Goal: Task Accomplishment & Management: Manage account settings

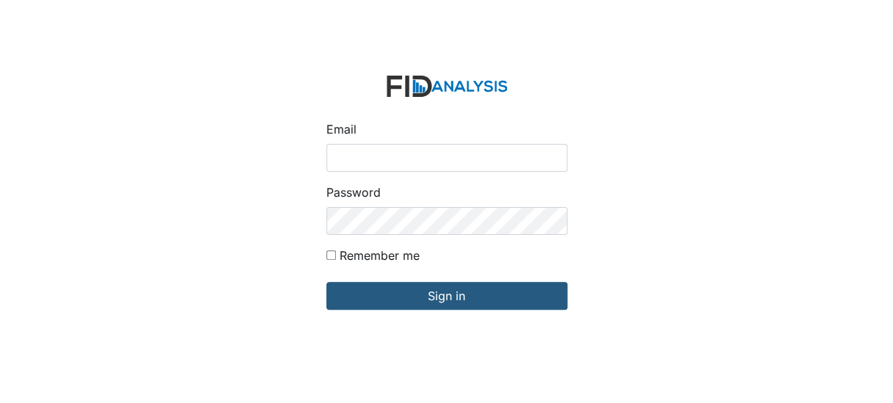
click at [405, 158] on input "Email" at bounding box center [446, 158] width 241 height 28
type input "[EMAIL_ADDRESS][DOMAIN_NAME]"
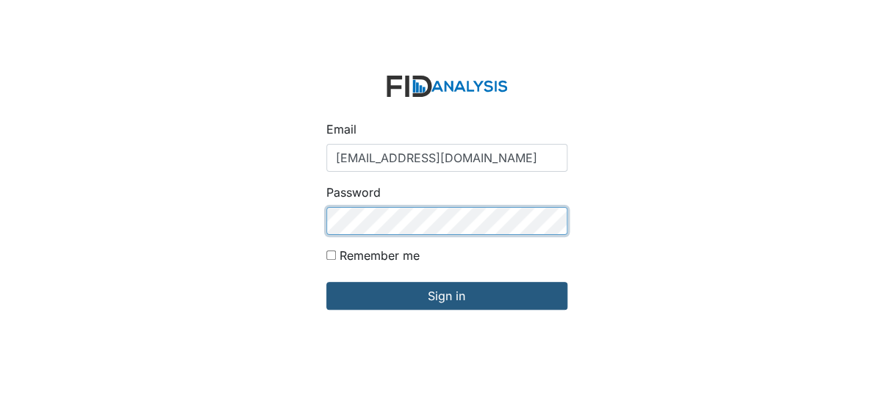
click at [326, 282] on input "Sign in" at bounding box center [446, 296] width 241 height 28
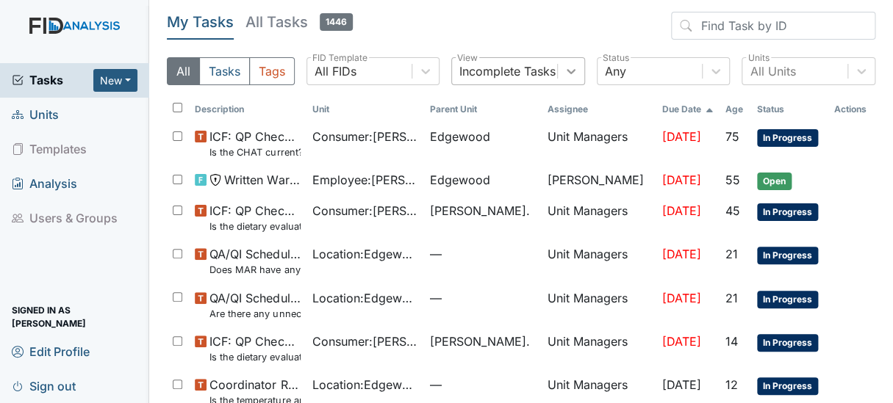
click at [563, 70] on icon at bounding box center [570, 71] width 15 height 15
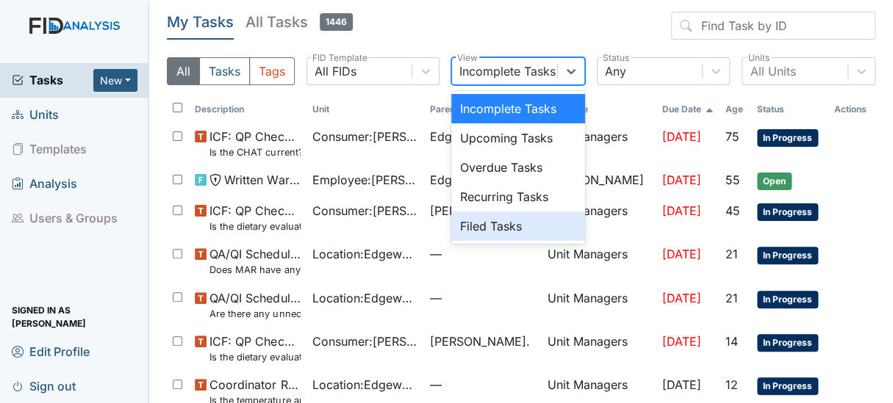
click at [471, 228] on div "Filed Tasks" at bounding box center [518, 226] width 134 height 29
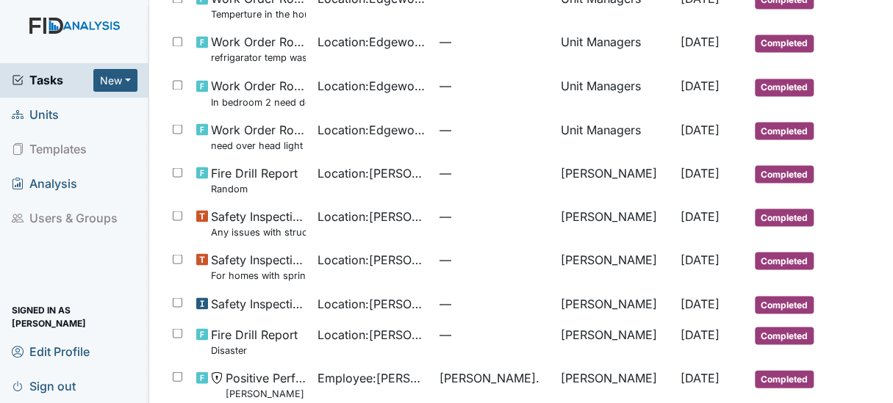
scroll to position [885, 0]
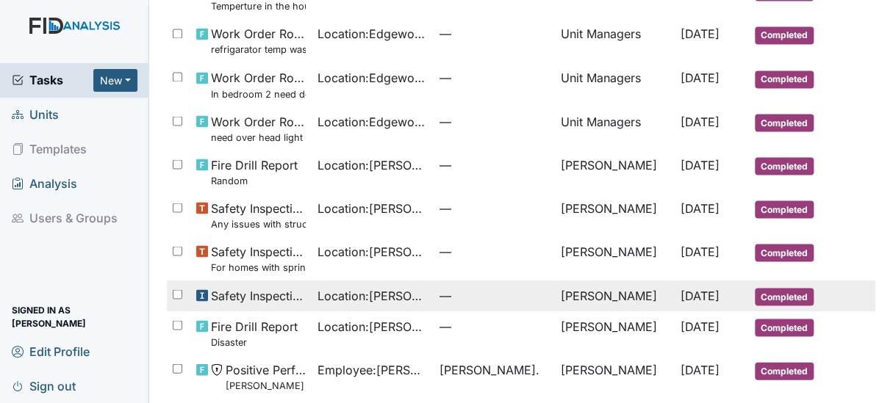
click at [268, 294] on span "Safety Inspection" at bounding box center [259, 296] width 96 height 18
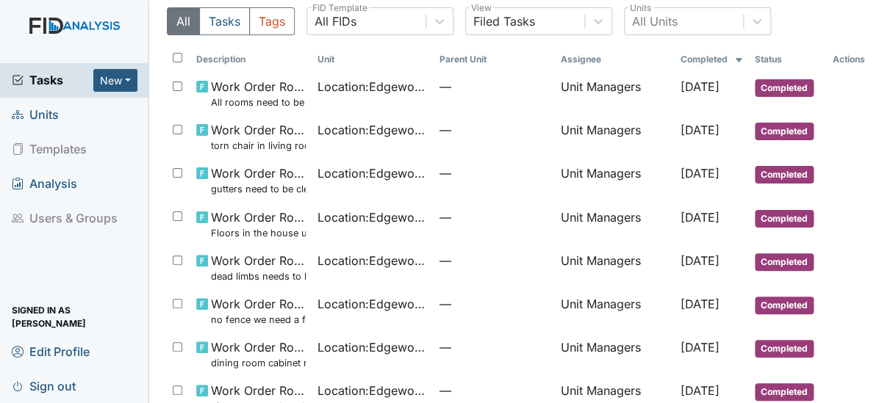
scroll to position [29, 0]
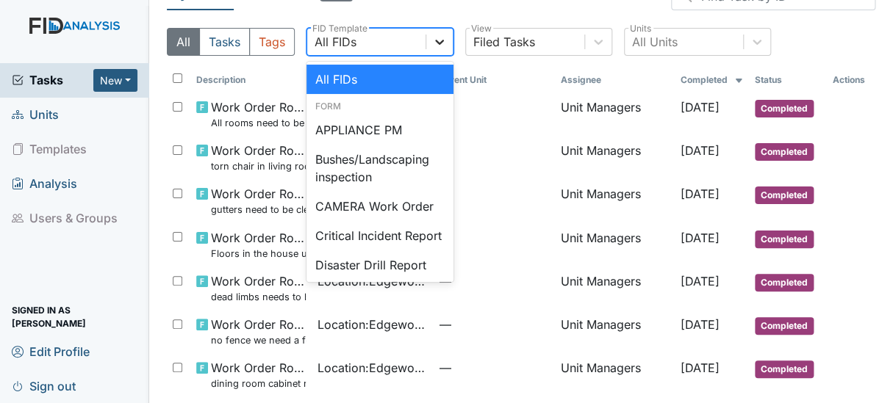
click at [438, 35] on icon at bounding box center [439, 42] width 15 height 15
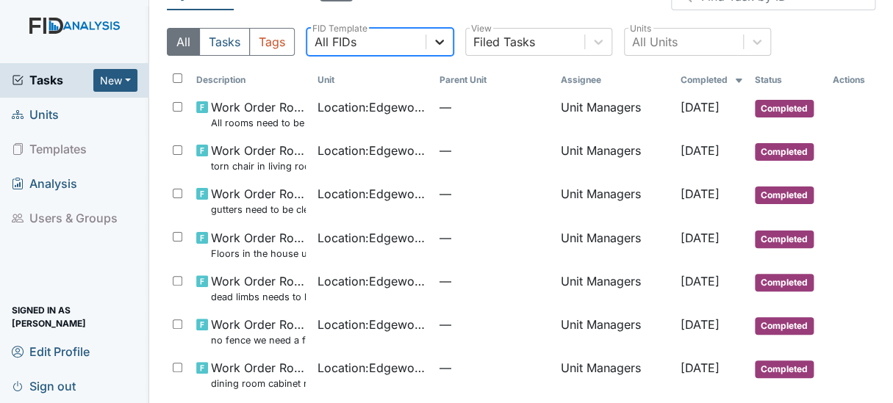
click at [438, 35] on icon at bounding box center [439, 42] width 15 height 15
click at [38, 117] on span "Units" at bounding box center [35, 115] width 47 height 23
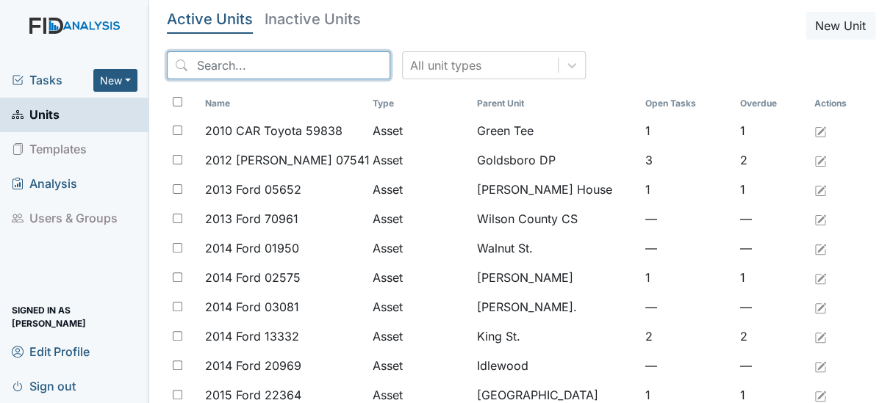
click at [220, 66] on input "search" at bounding box center [278, 65] width 223 height 28
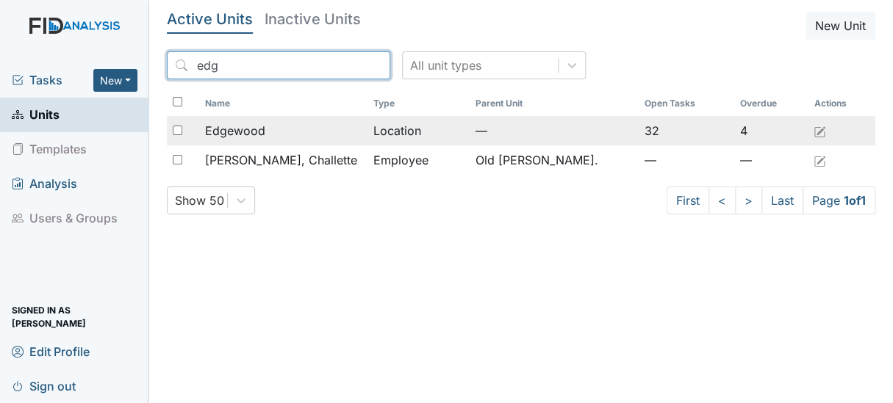
type input "edg"
click at [238, 136] on span "Edgewood" at bounding box center [235, 131] width 60 height 18
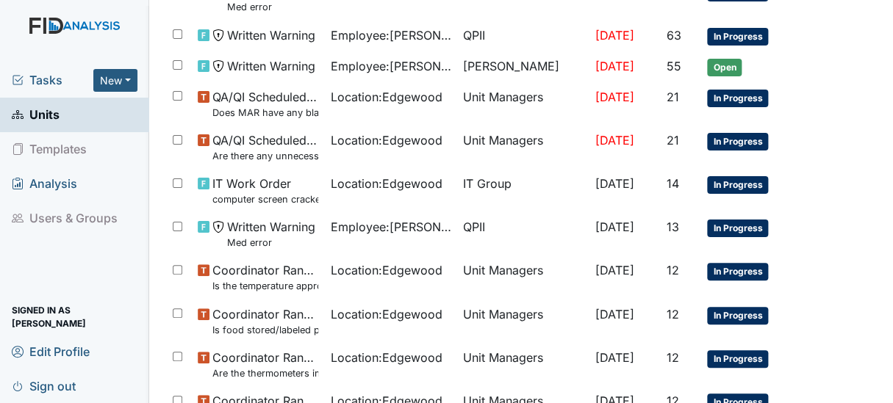
scroll to position [425, 0]
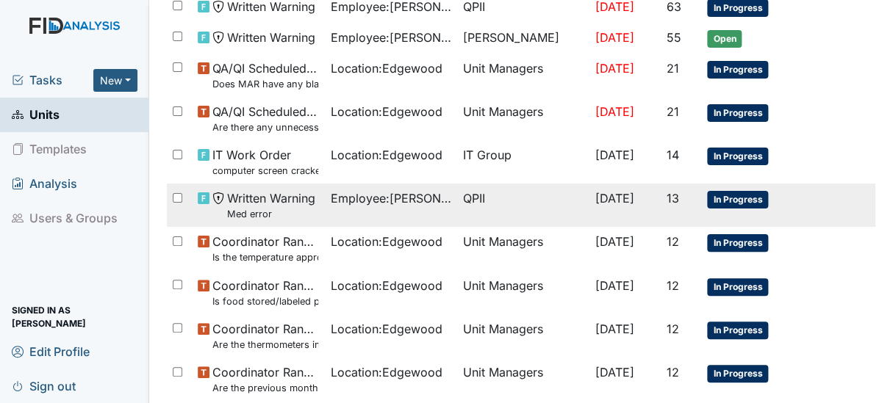
click at [250, 202] on span "Written Warning Med error" at bounding box center [271, 206] width 88 height 32
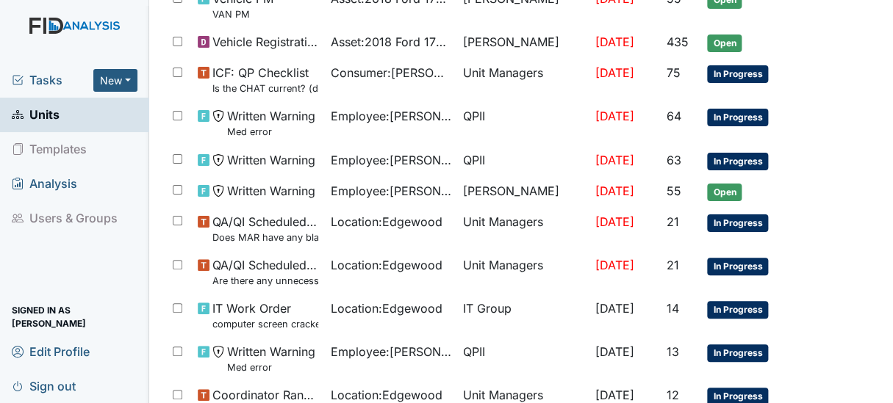
scroll to position [0, 0]
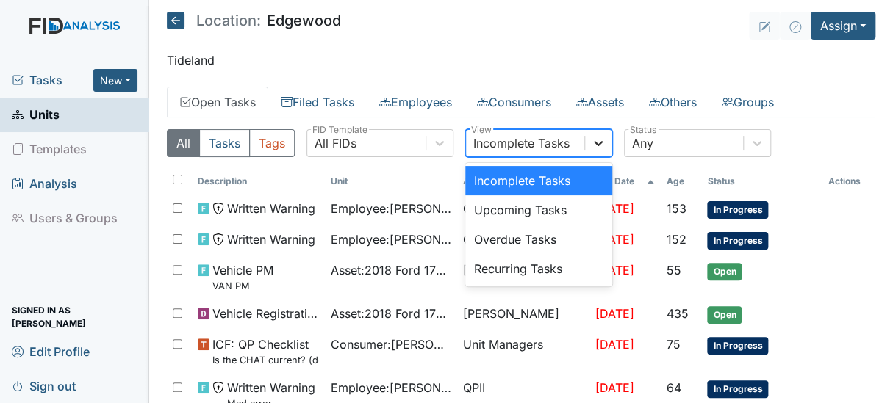
click at [595, 143] on icon at bounding box center [598, 143] width 9 height 5
click at [597, 147] on icon at bounding box center [598, 143] width 15 height 15
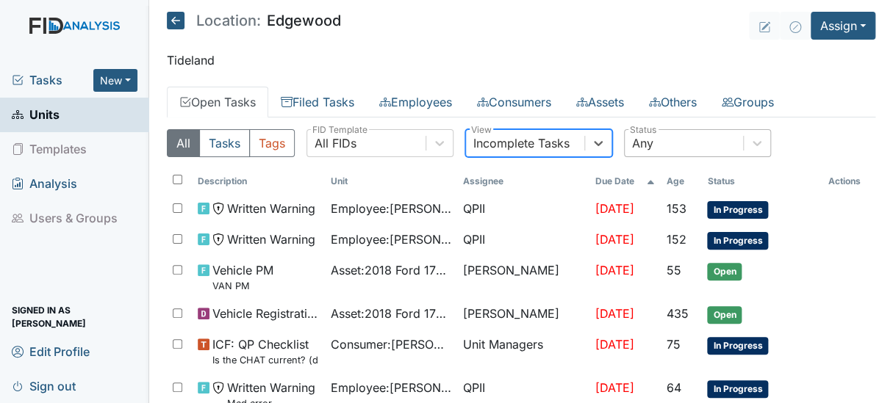
click at [682, 147] on div "Any" at bounding box center [683, 143] width 118 height 26
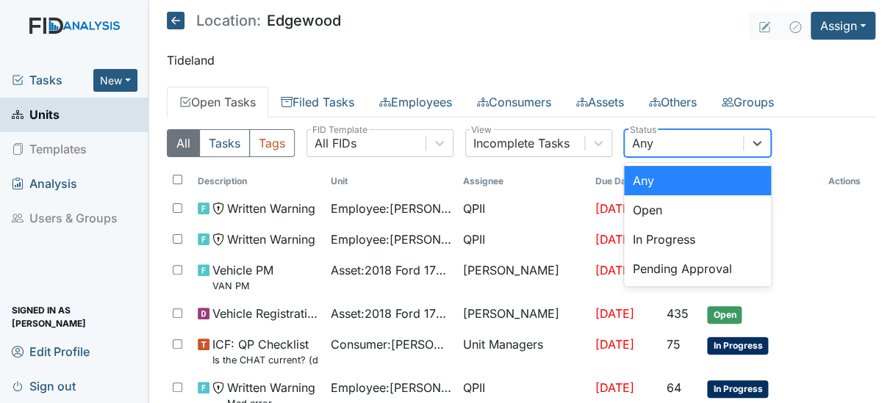
click at [682, 147] on div "Any" at bounding box center [683, 143] width 118 height 26
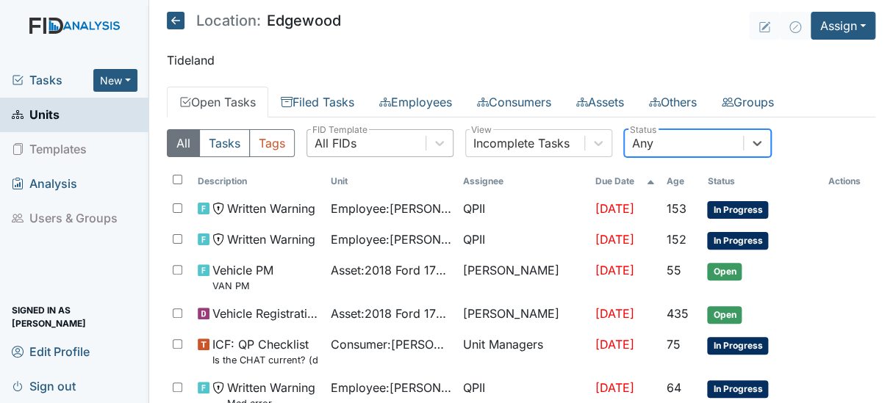
click at [371, 147] on div "All FIDs" at bounding box center [366, 143] width 118 height 26
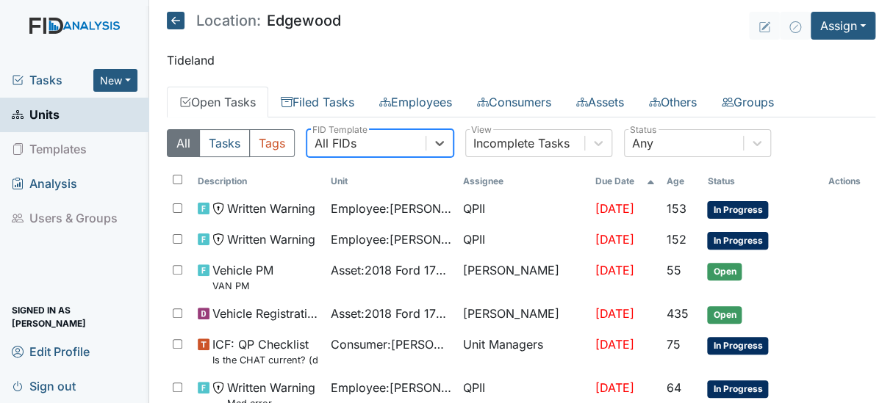
click at [371, 147] on div "All FIDs" at bounding box center [366, 143] width 118 height 26
click at [324, 103] on link "Filed Tasks" at bounding box center [317, 102] width 98 height 31
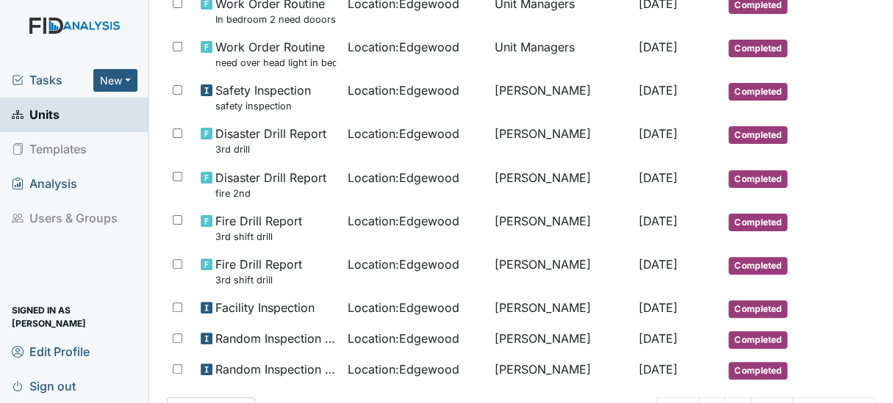
scroll to position [1083, 0]
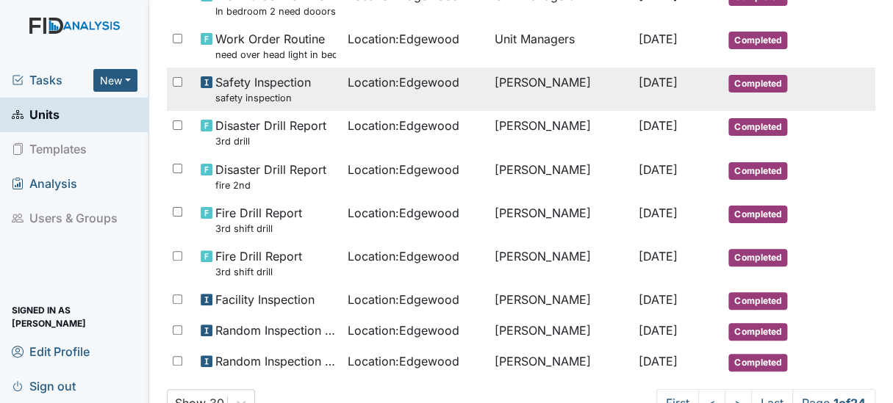
click at [250, 87] on span "Safety Inspection safety inspection" at bounding box center [263, 89] width 96 height 32
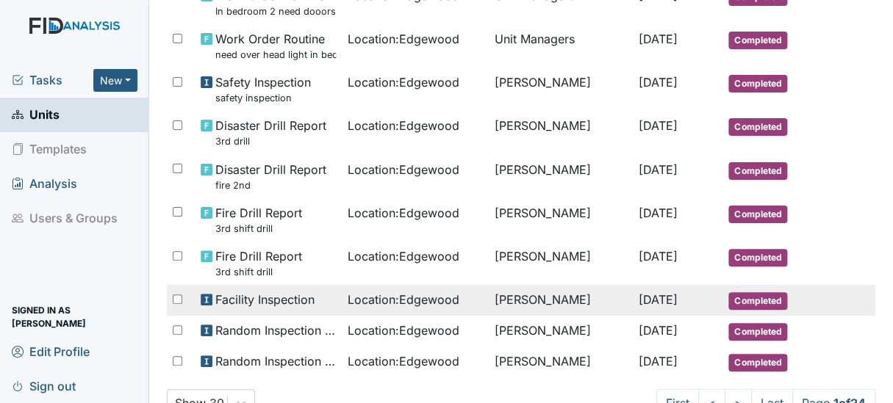
click at [233, 295] on span "Facility Inspection" at bounding box center [264, 300] width 99 height 18
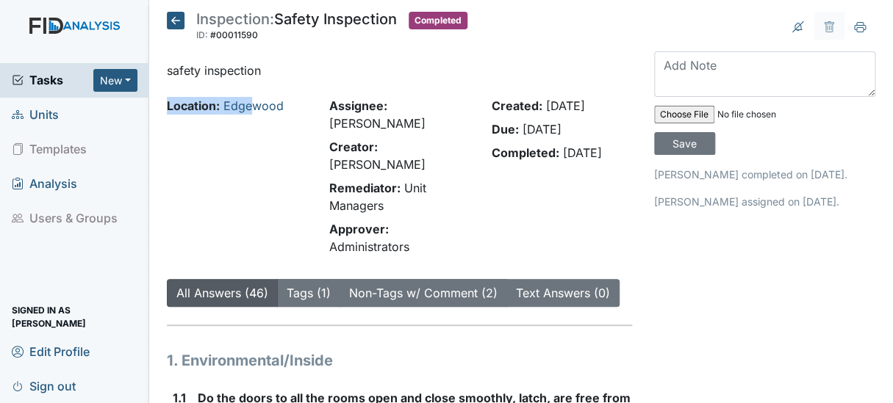
drag, startPoint x: 0, startPoint y: 0, endPoint x: 267, endPoint y: 79, distance: 278.7
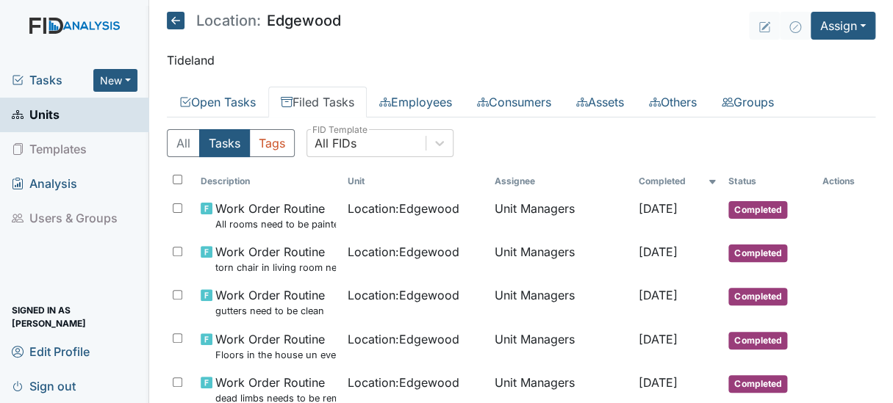
scroll to position [1130, 0]
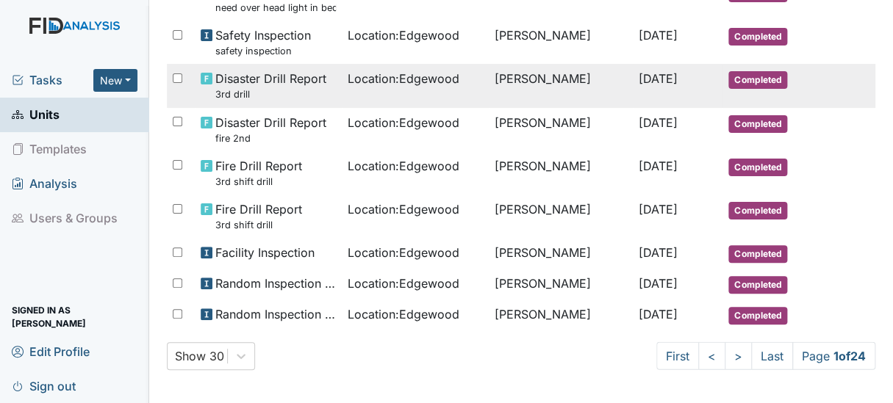
click at [231, 87] on small "3rd drill" at bounding box center [270, 94] width 111 height 14
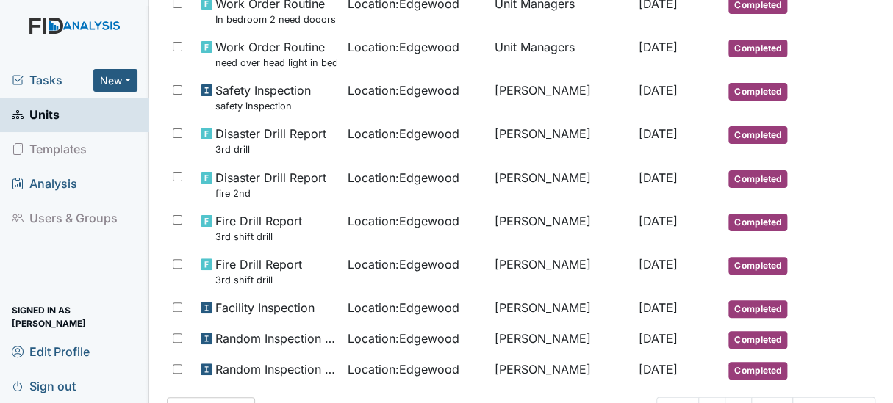
scroll to position [1102, 0]
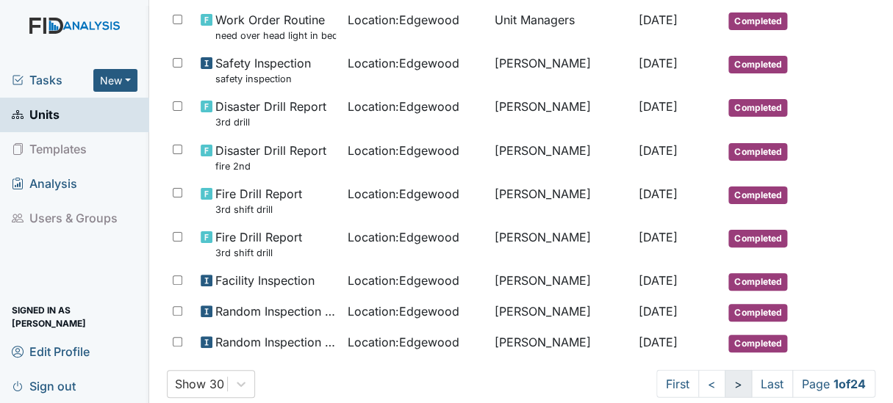
click at [724, 382] on link ">" at bounding box center [737, 384] width 27 height 28
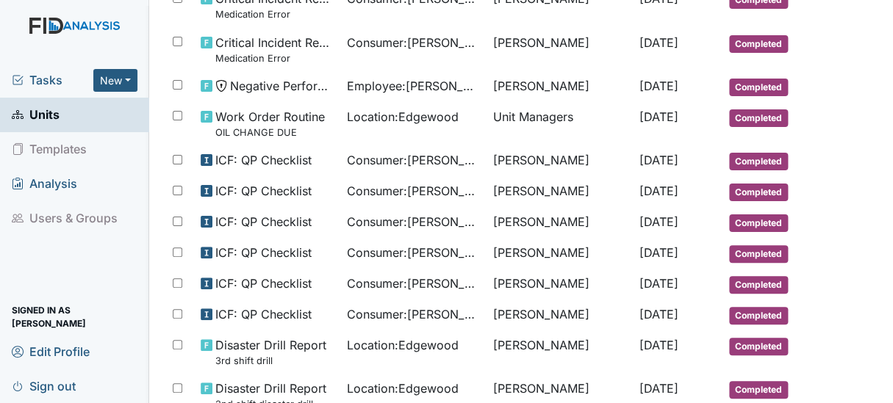
scroll to position [972, 0]
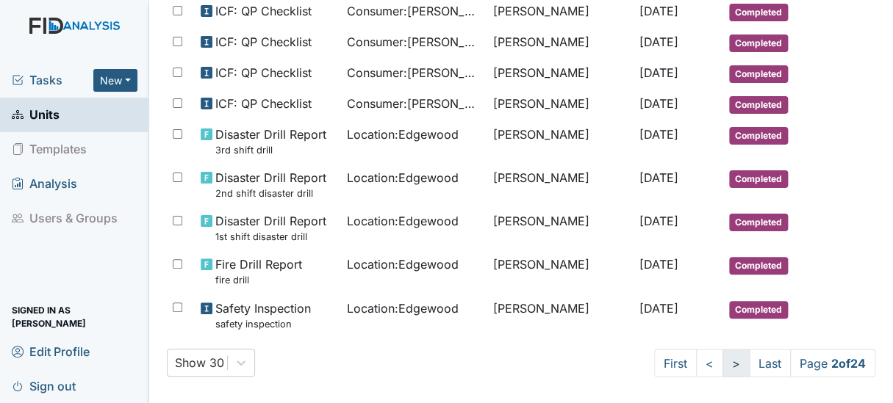
click at [722, 359] on link ">" at bounding box center [735, 363] width 27 height 28
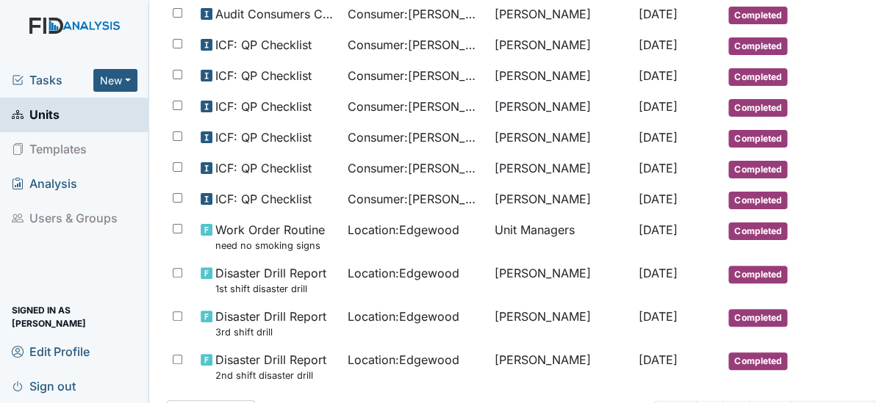
scroll to position [946, 0]
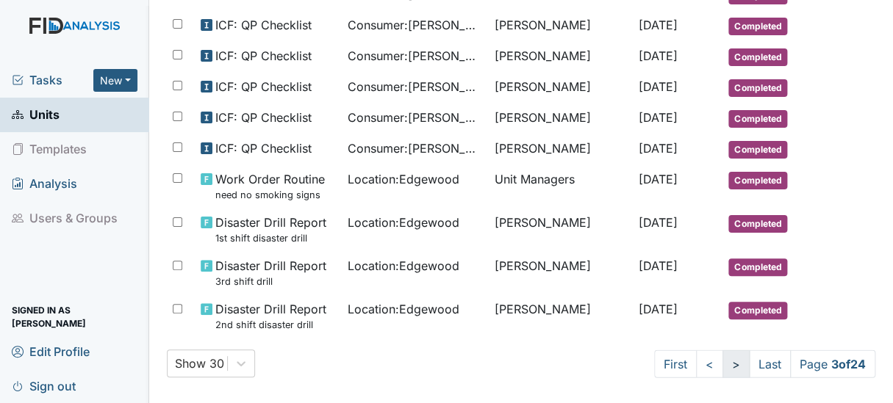
click at [722, 350] on link ">" at bounding box center [735, 364] width 27 height 28
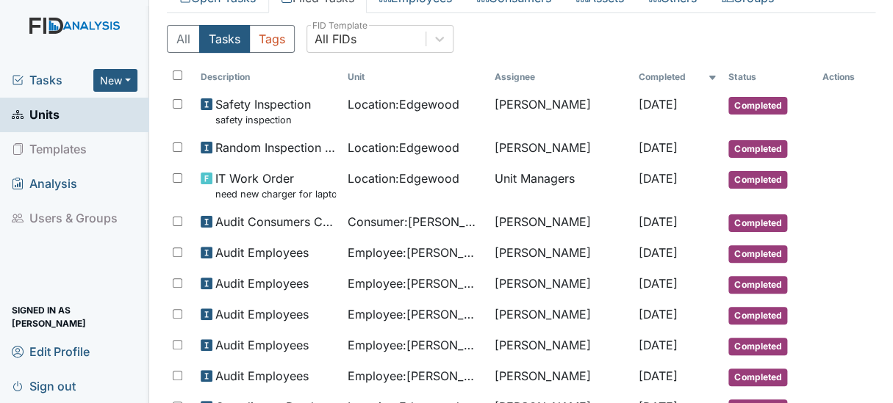
scroll to position [109, 0]
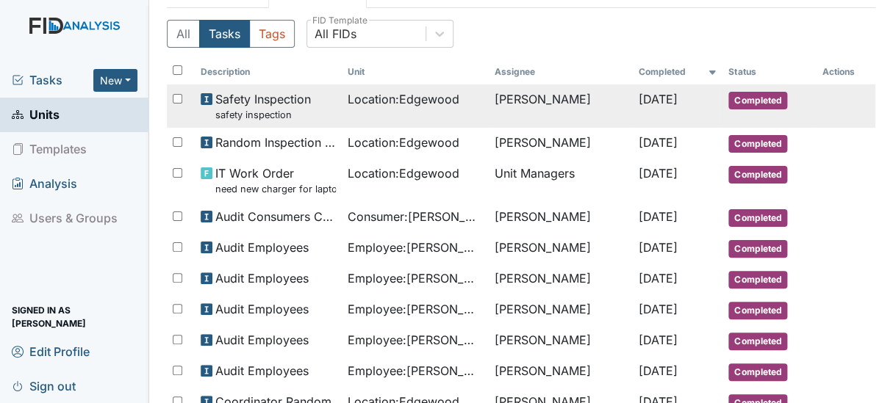
click at [659, 104] on span "Jun 21, 2025" at bounding box center [657, 99] width 39 height 15
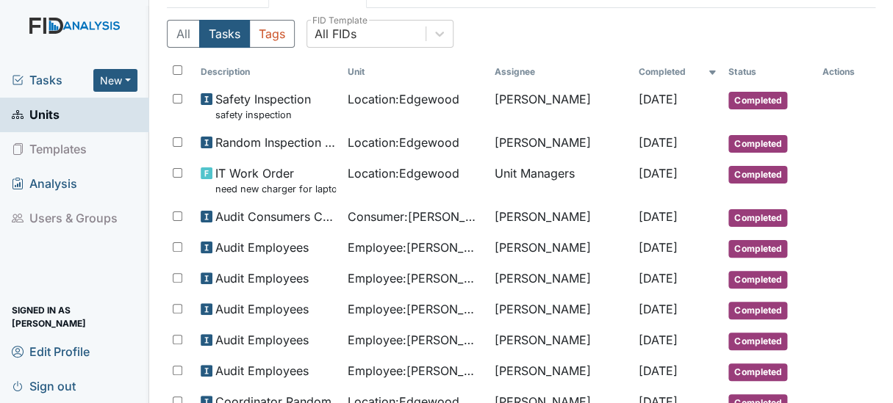
click at [56, 116] on span "Units" at bounding box center [36, 115] width 48 height 23
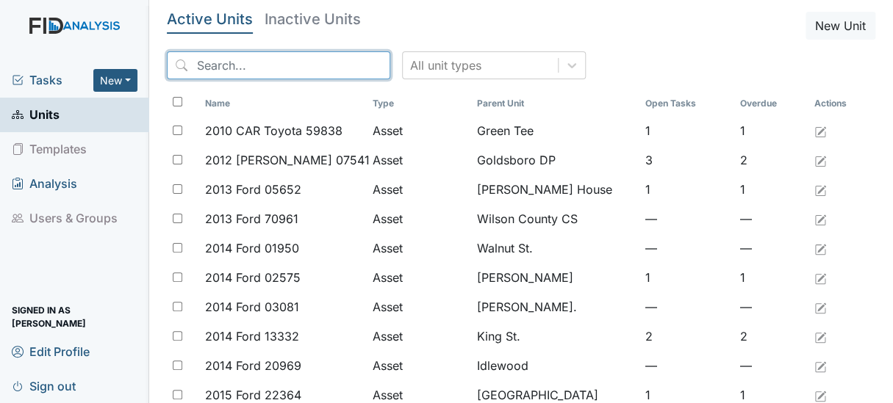
click at [228, 56] on input "search" at bounding box center [278, 65] width 223 height 28
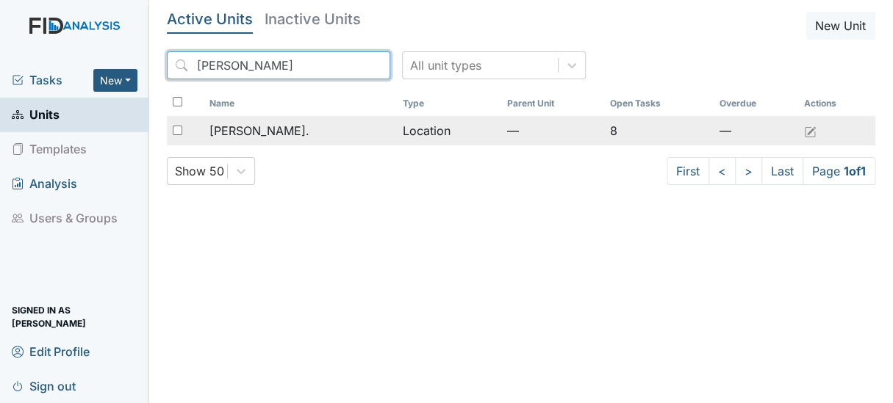
type input "dix"
click at [248, 126] on span "[PERSON_NAME]." at bounding box center [259, 131] width 100 height 18
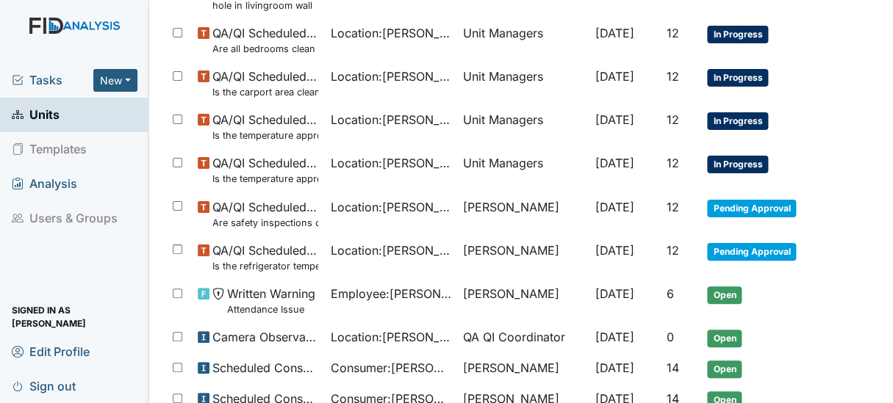
scroll to position [337, 0]
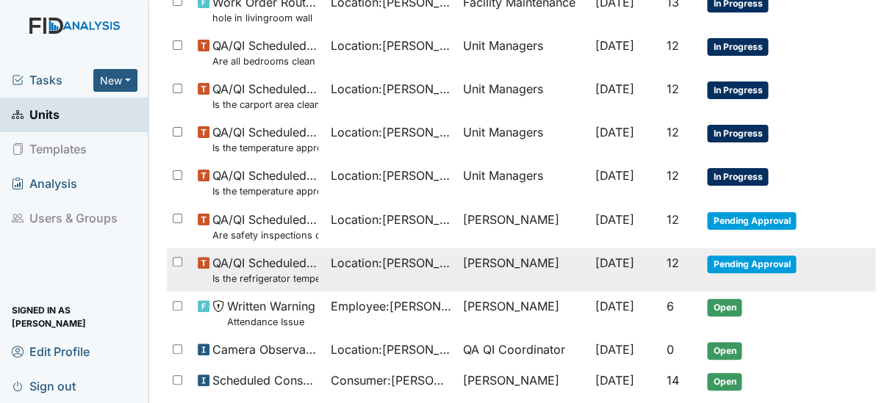
click at [249, 269] on span "QA/QI Scheduled Inspection Is the refrigerator temperature between 34° and 40°?" at bounding box center [265, 270] width 106 height 32
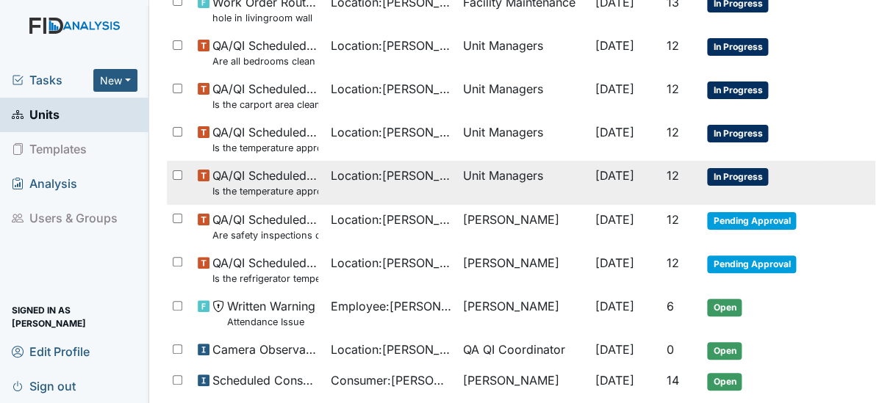
click at [253, 185] on small "Is the temperature appropriate in the freezer(s)? (Between 0° & 10°)" at bounding box center [265, 191] width 106 height 14
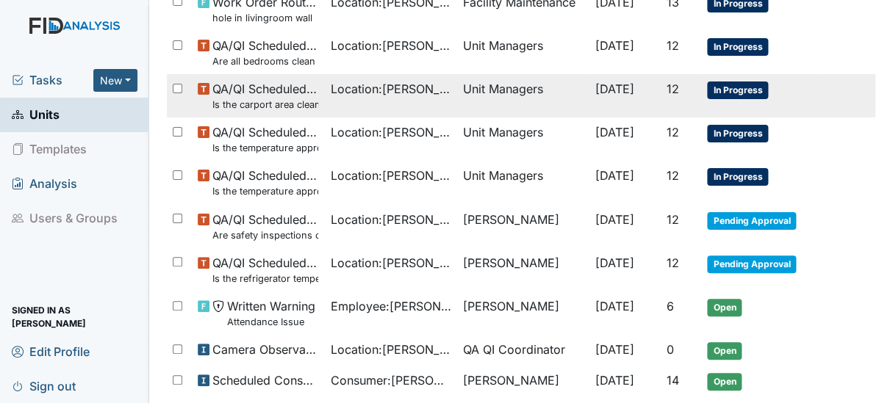
click at [256, 104] on small "Is the carport area clean (trashcans lids secured/ clutter free)?" at bounding box center [265, 105] width 106 height 14
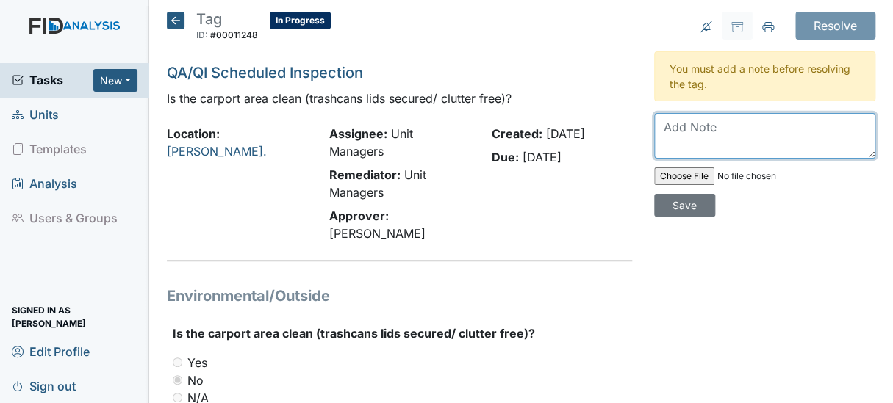
click at [695, 136] on textarea at bounding box center [765, 136] width 222 height 46
type textarea "S"
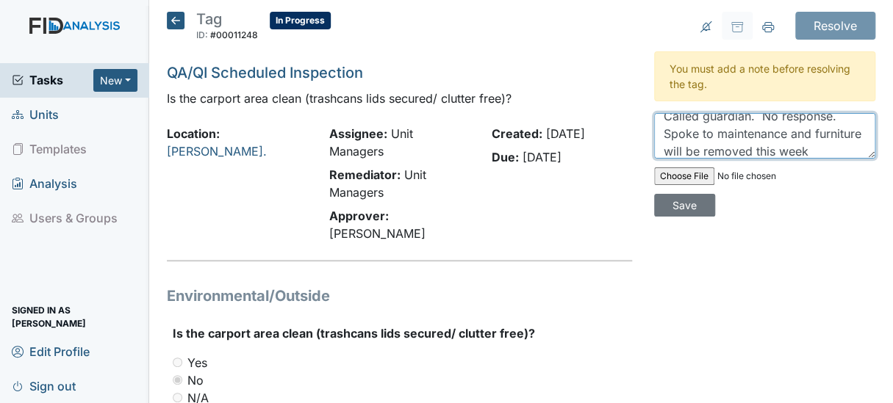
scroll to position [29, 0]
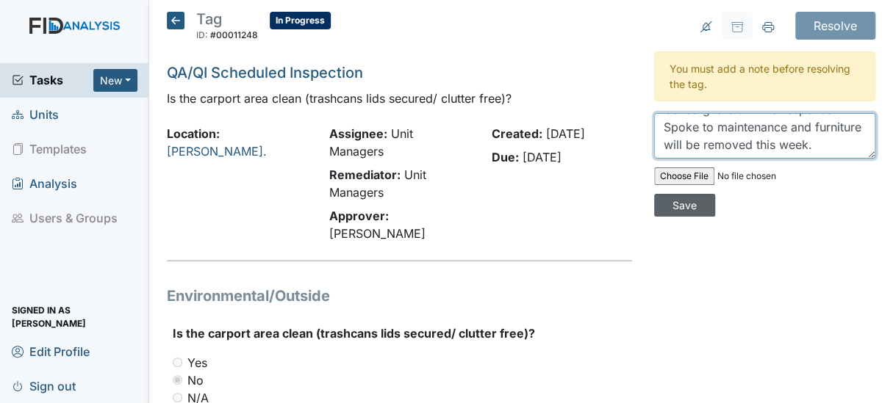
type textarea "Called guardian. No response. Spoke to maintenance and furniture will be remove…"
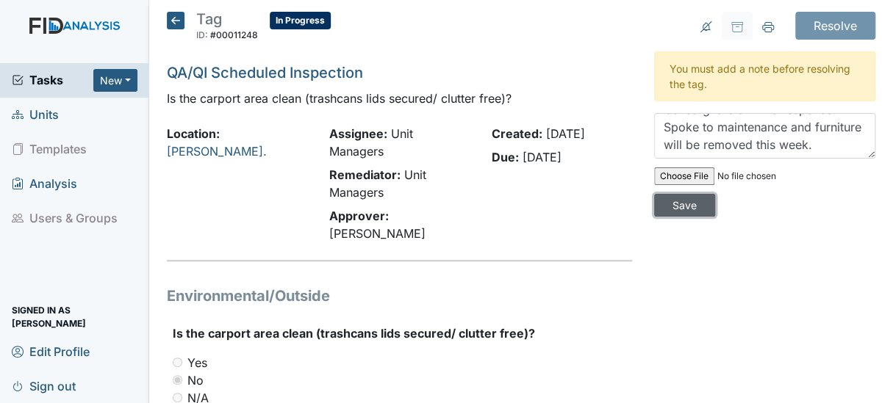
click at [687, 205] on input "Save" at bounding box center [684, 205] width 61 height 23
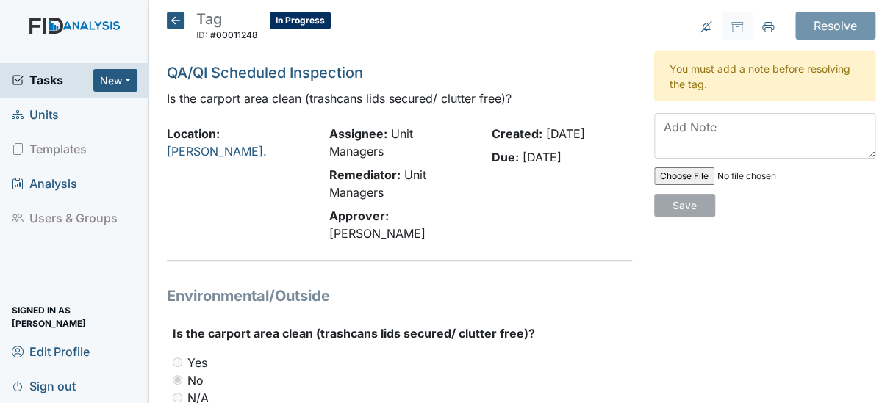
scroll to position [0, 0]
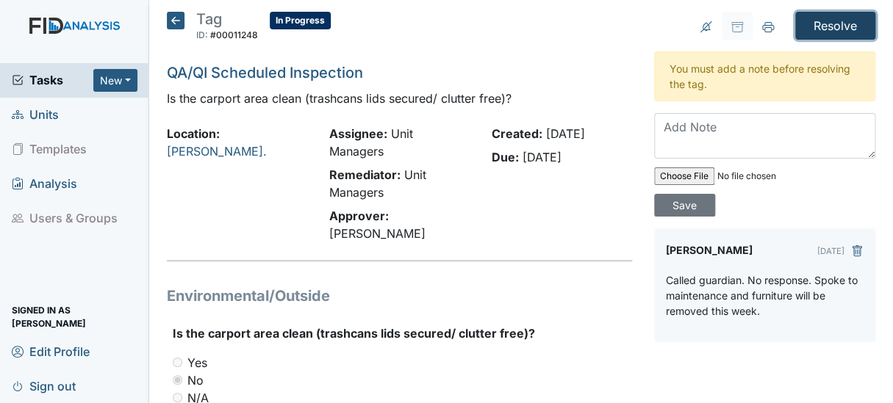
click at [833, 21] on input "Resolve" at bounding box center [835, 26] width 80 height 28
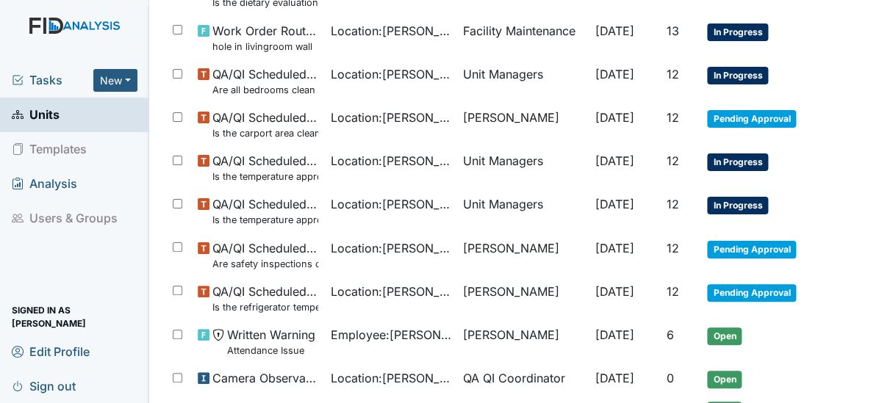
scroll to position [360, 0]
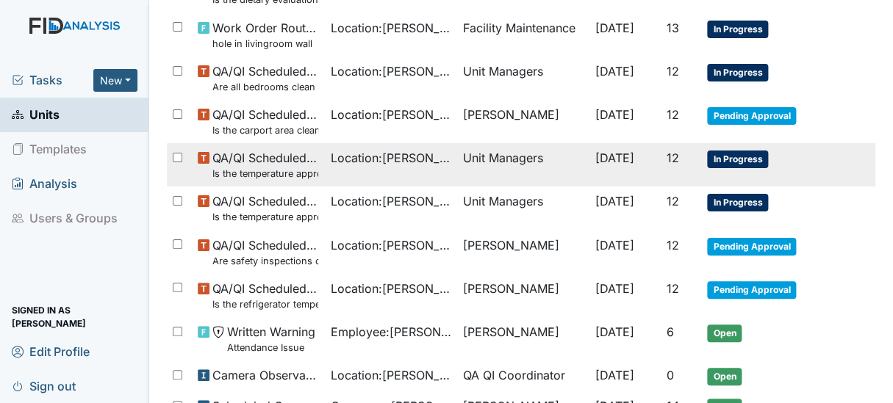
click at [297, 167] on small "Is the temperature appropriate in the refrigerator? (Between 34° & 40°)?" at bounding box center [265, 174] width 106 height 14
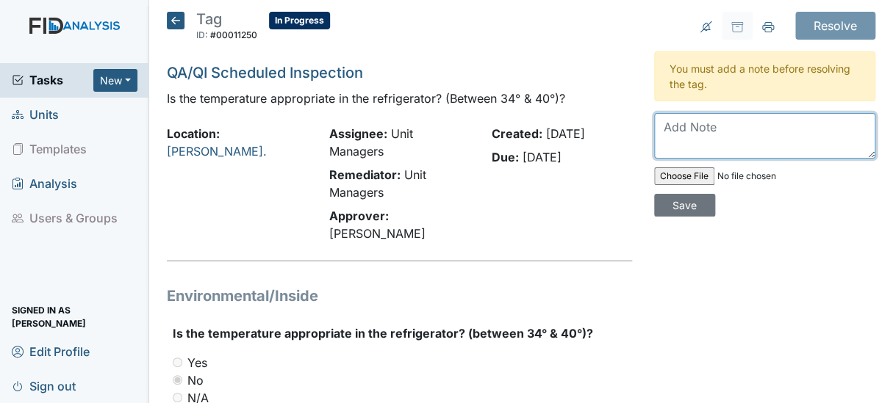
click at [677, 126] on textarea at bounding box center [765, 136] width 222 height 46
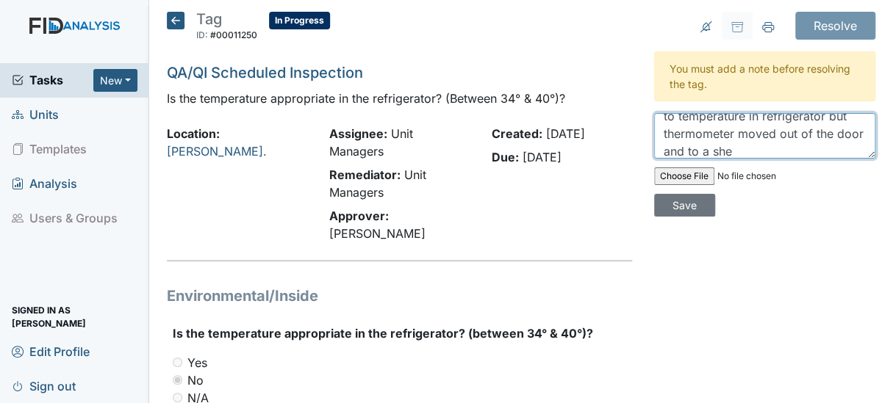
scroll to position [46, 0]
type textarea "No further adjustment can be made to temperature in refrigerator but thermomete…"
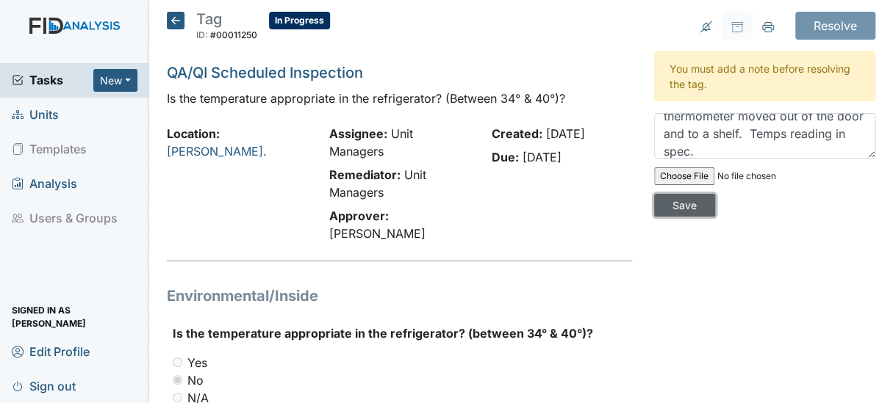
click at [677, 206] on input "Save" at bounding box center [684, 205] width 61 height 23
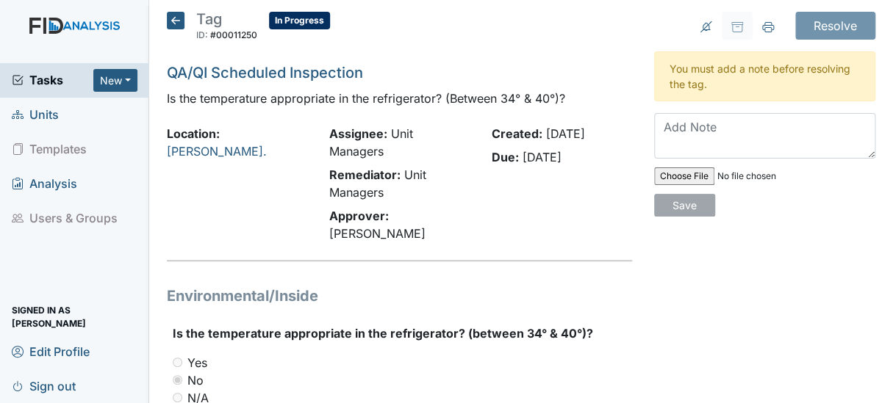
scroll to position [0, 0]
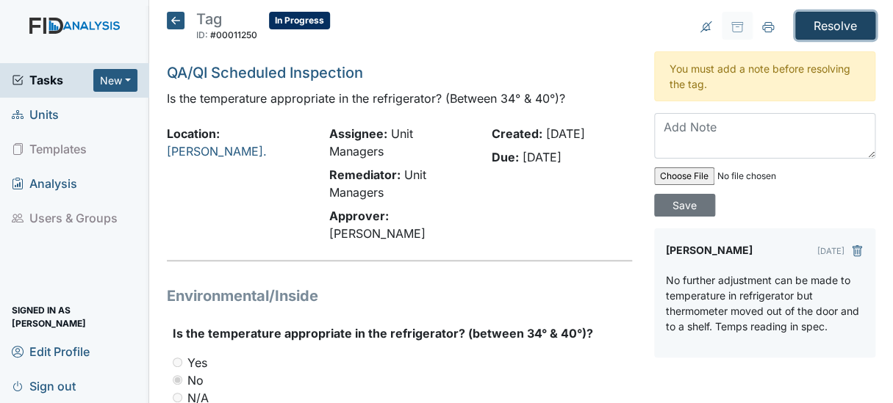
click at [815, 21] on input "Resolve" at bounding box center [835, 26] width 80 height 28
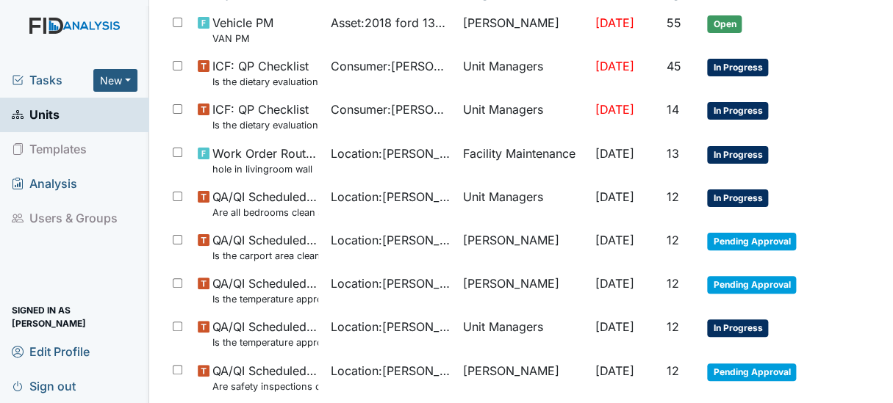
scroll to position [264, 0]
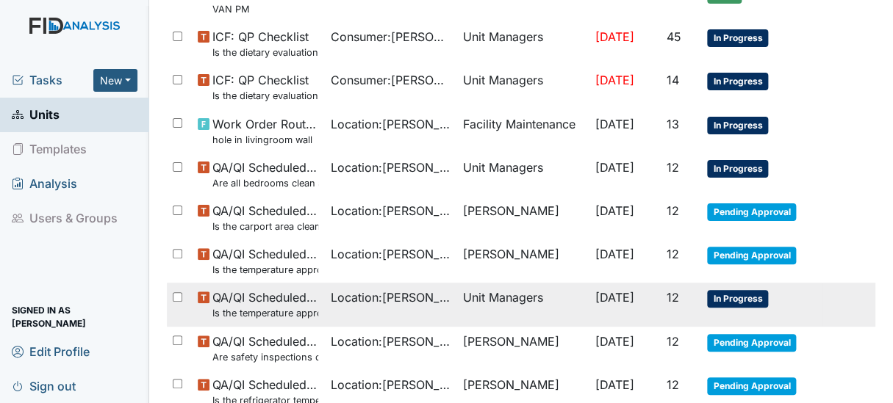
click at [256, 295] on span "QA/QI Scheduled Inspection Is the temperature appropriate in the freezer(s)? (B…" at bounding box center [265, 305] width 106 height 32
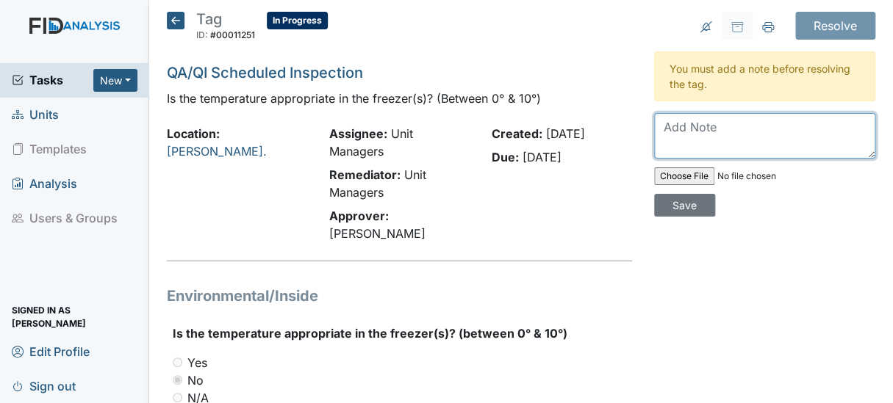
click at [680, 123] on textarea at bounding box center [765, 136] width 222 height 46
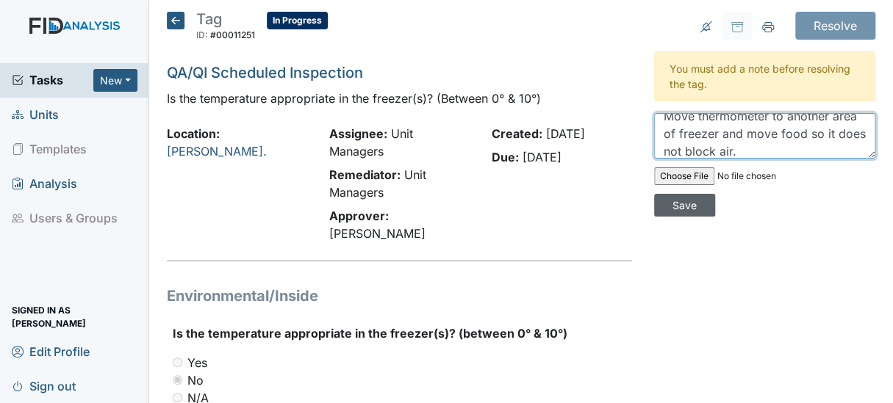
type textarea "Move thermometer to another area of freezer and move food so it does not block …"
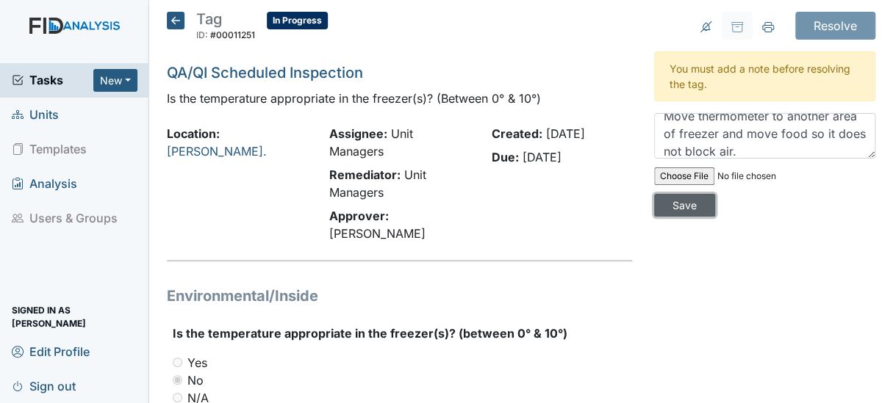
click at [692, 203] on input "Save" at bounding box center [684, 205] width 61 height 23
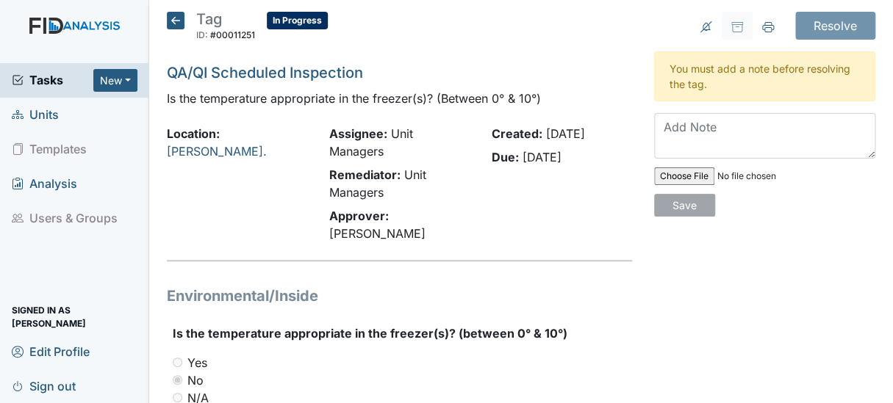
scroll to position [0, 0]
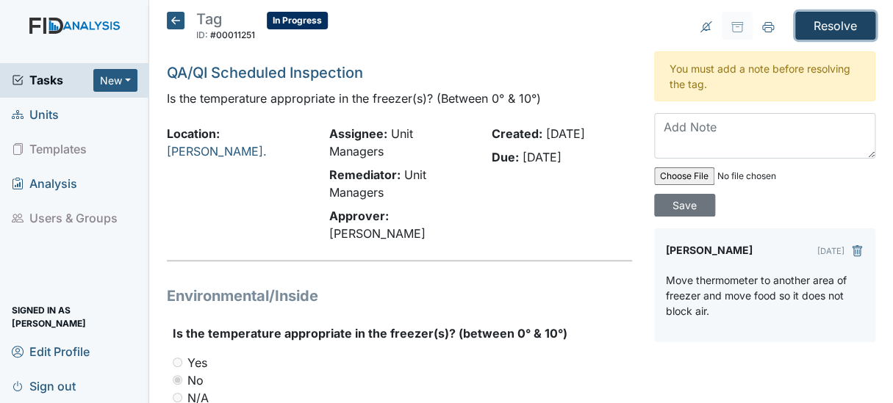
click at [830, 21] on input "Resolve" at bounding box center [835, 26] width 80 height 28
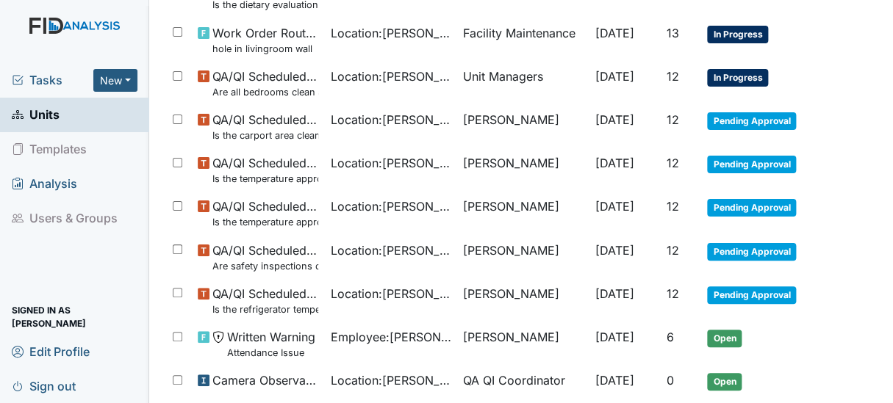
scroll to position [393, 0]
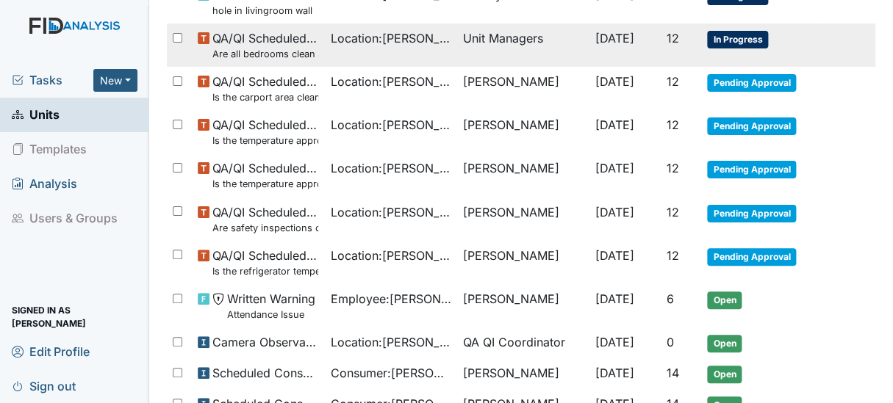
click at [371, 48] on td "Location : Dixon Rd." at bounding box center [390, 45] width 132 height 43
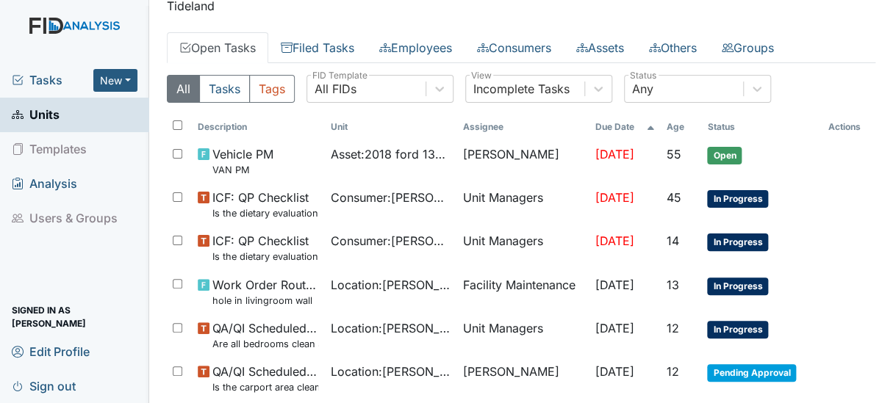
scroll to position [91, 0]
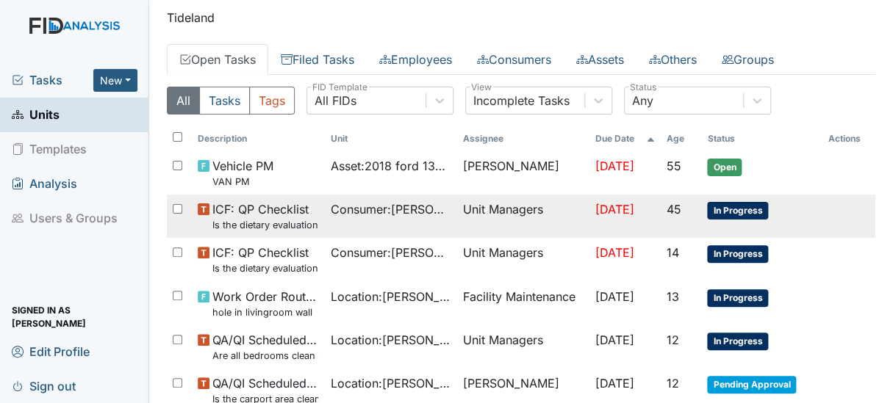
click at [279, 216] on span "ICF: QP Checklist Is the dietary evaluation current? (document the date in the …" at bounding box center [265, 217] width 106 height 32
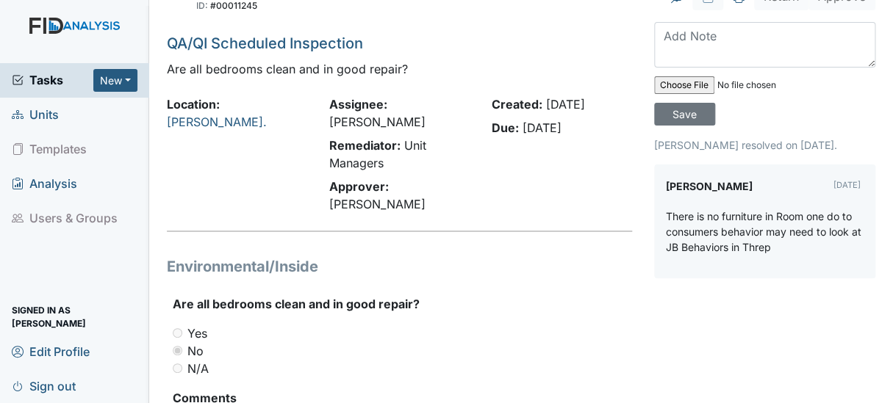
scroll to position [29, 0]
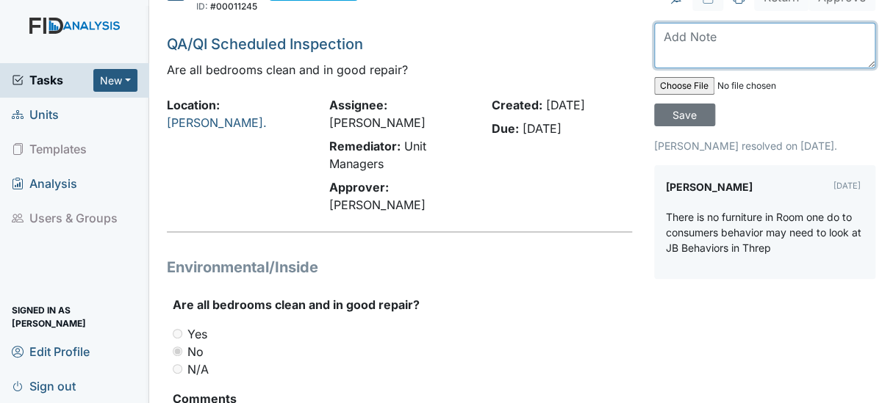
click at [755, 47] on textarea at bounding box center [765, 46] width 222 height 46
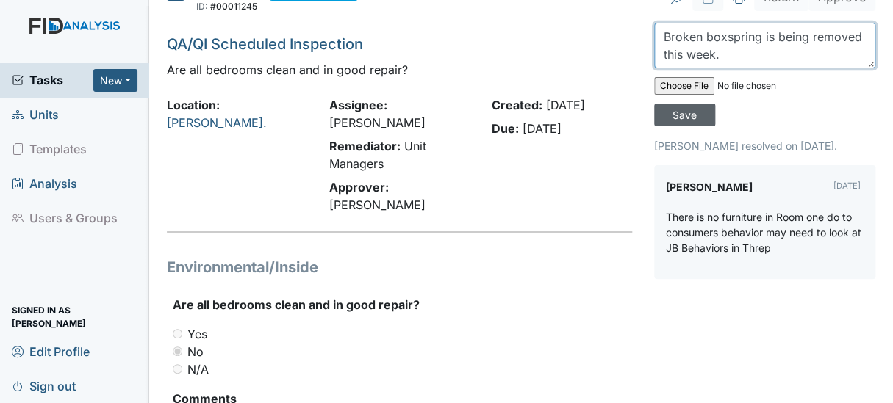
type textarea "Broken boxspring is being removed this week."
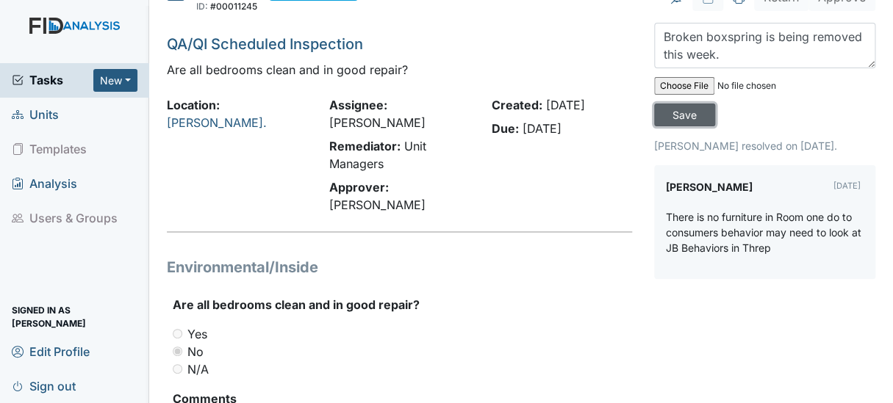
click at [663, 115] on input "Save" at bounding box center [684, 115] width 61 height 23
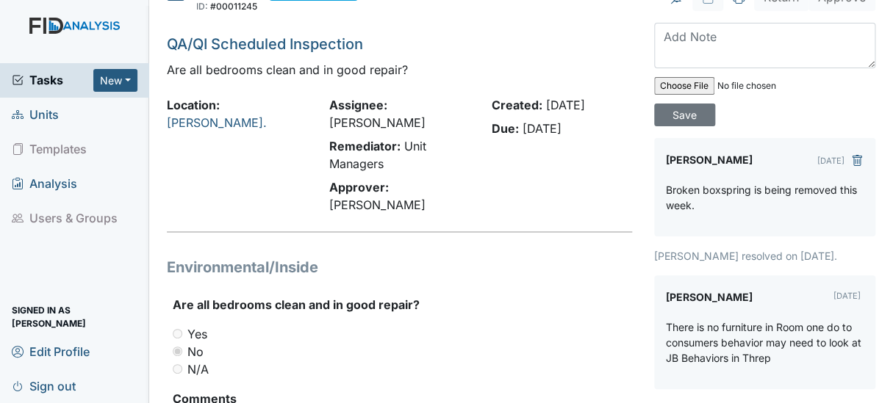
scroll to position [0, 0]
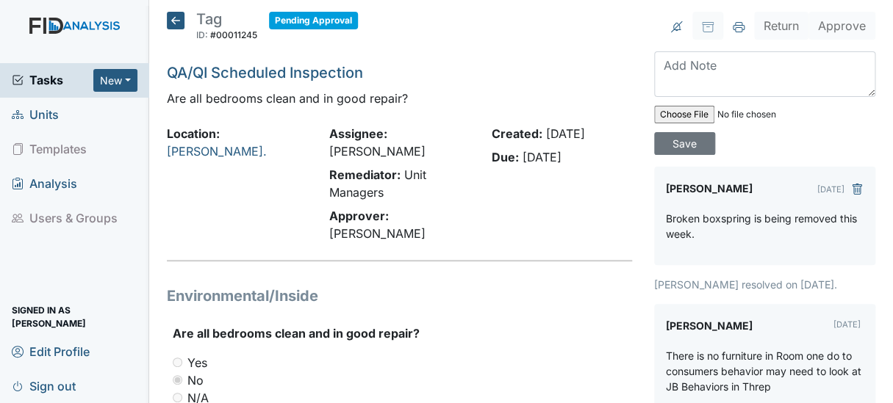
click at [544, 306] on h1 "Environmental/Inside" at bounding box center [399, 296] width 465 height 22
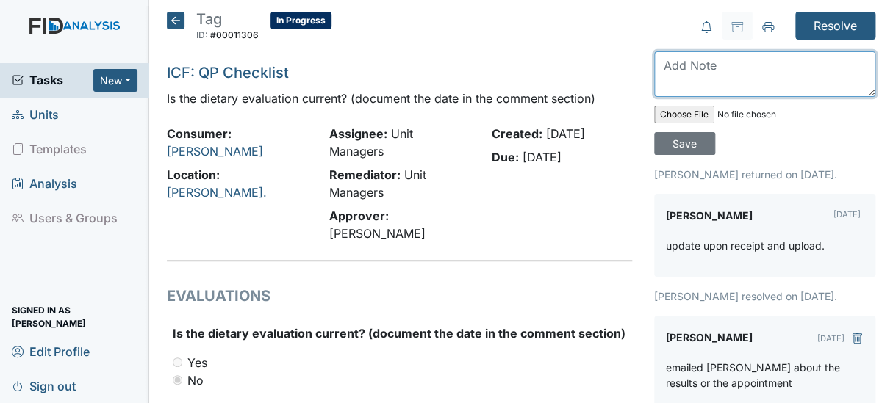
click at [664, 64] on textarea at bounding box center [765, 74] width 222 height 46
click at [687, 62] on textarea "Done and uploaded 8-29-25" at bounding box center [765, 74] width 222 height 46
click at [845, 65] on textarea "Done 8-29-25 and uploaded 8-29-25" at bounding box center [765, 74] width 222 height 46
click at [826, 65] on textarea "Done 8-29-25 and uploaded 8-1-25" at bounding box center [765, 74] width 222 height 46
type textarea "Done 8-29-25 and uploaded 9-1-25"
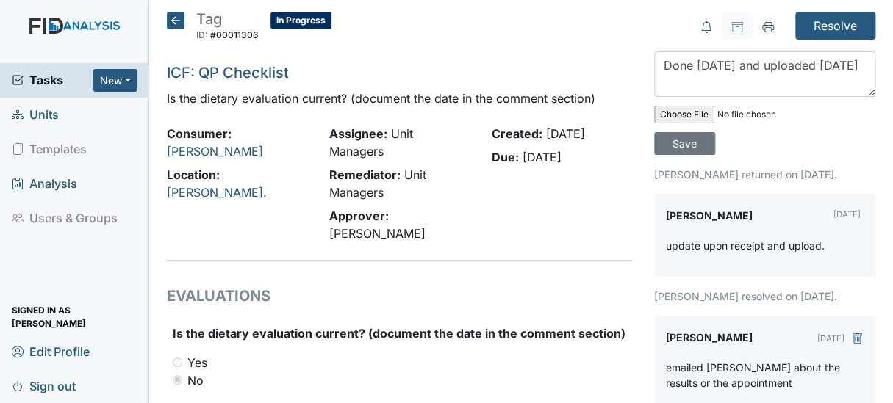
click at [774, 127] on input "file" at bounding box center [754, 114] width 200 height 35
click at [677, 141] on input "Save" at bounding box center [684, 143] width 61 height 23
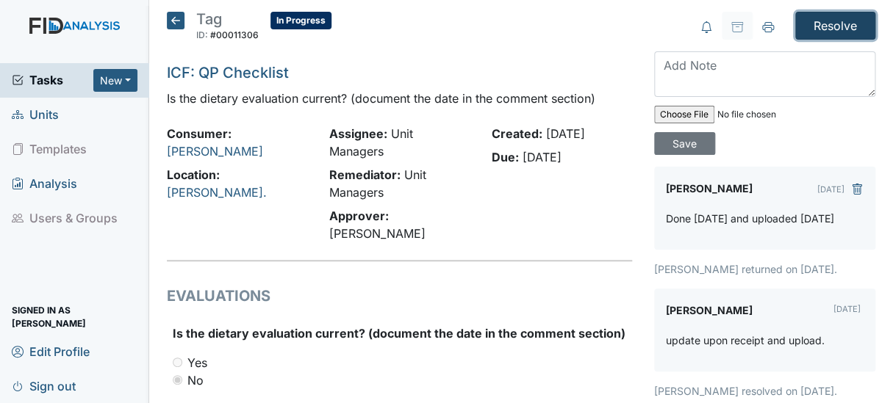
click at [830, 21] on input "Resolve" at bounding box center [835, 26] width 80 height 28
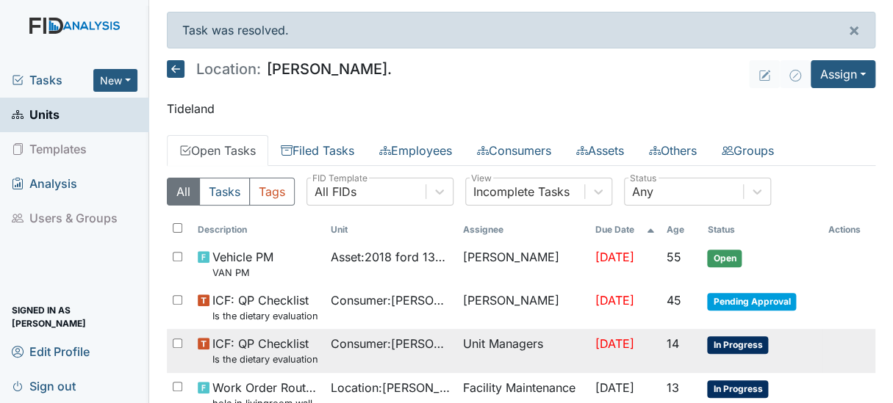
click at [248, 349] on span "ICF: QP Checklist Is the dietary evaluation current? (document the date in the …" at bounding box center [265, 351] width 106 height 32
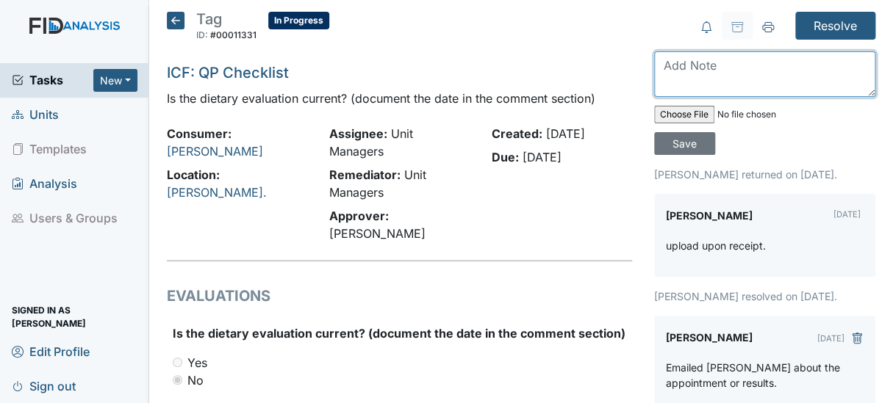
click at [682, 65] on textarea at bounding box center [765, 74] width 222 height 46
type textarea "done [DATE] and uploaded [DATE]"
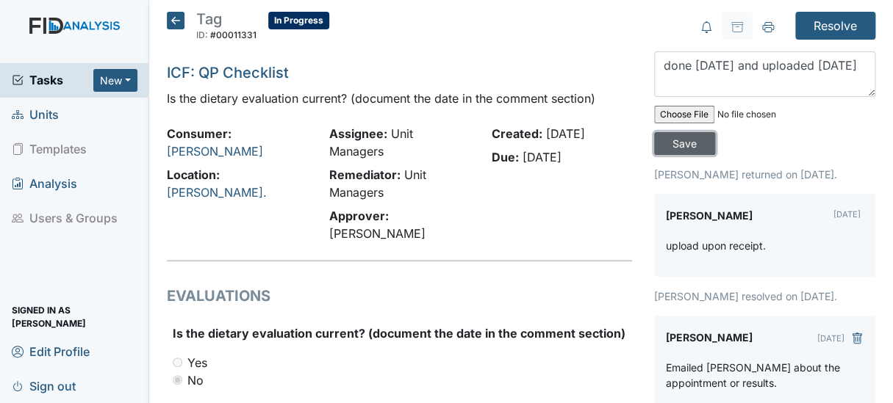
click at [683, 137] on input "Save" at bounding box center [684, 143] width 61 height 23
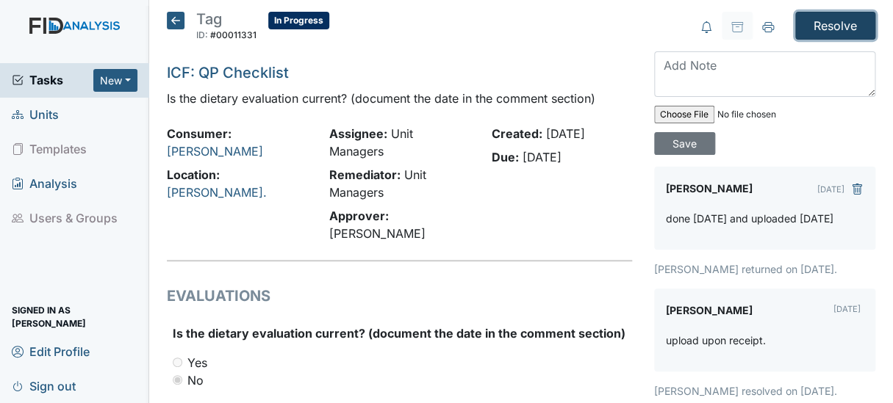
click at [802, 29] on input "Resolve" at bounding box center [835, 26] width 80 height 28
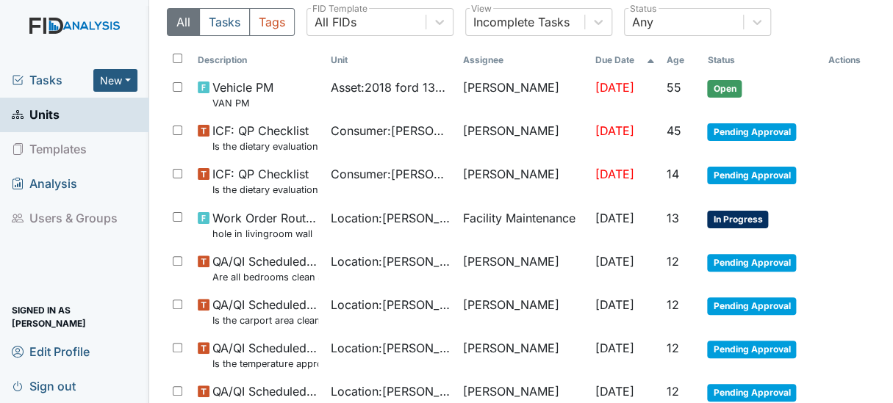
scroll to position [173, 0]
